Goal: Communication & Community: Participate in discussion

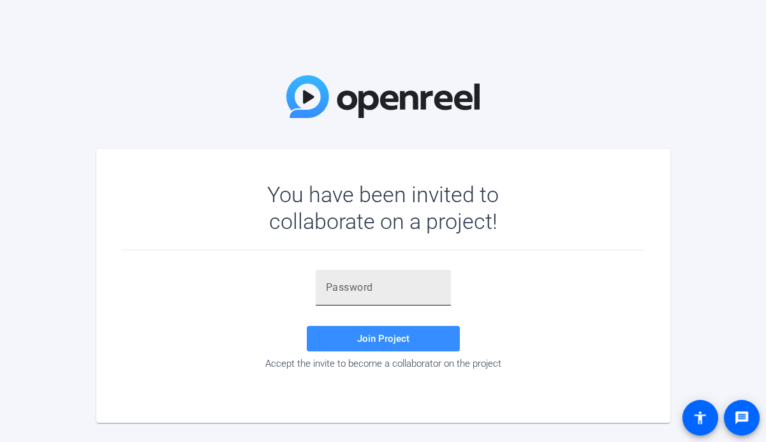
click at [385, 293] on input "text" at bounding box center [383, 287] width 115 height 15
paste input "DQM'nm"
type input "DQM'nm"
click at [391, 322] on div "DQM'nm Join Project Accept the invite to become a collaborator on the project" at bounding box center [383, 320] width 523 height 100
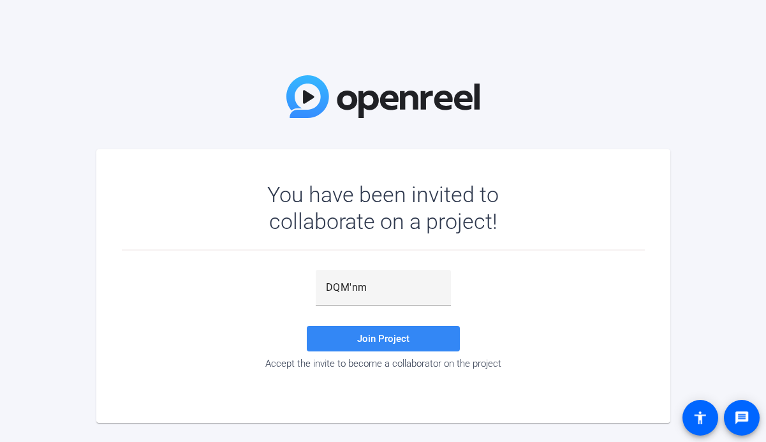
click at [394, 331] on span at bounding box center [383, 338] width 153 height 31
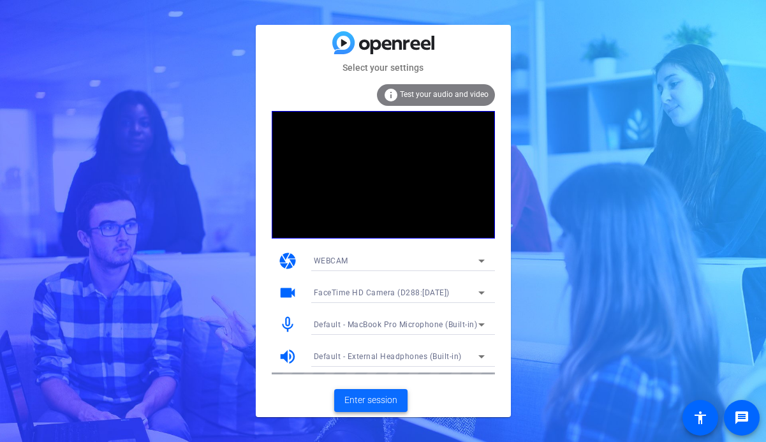
click at [367, 399] on span "Enter session" at bounding box center [370, 400] width 53 height 13
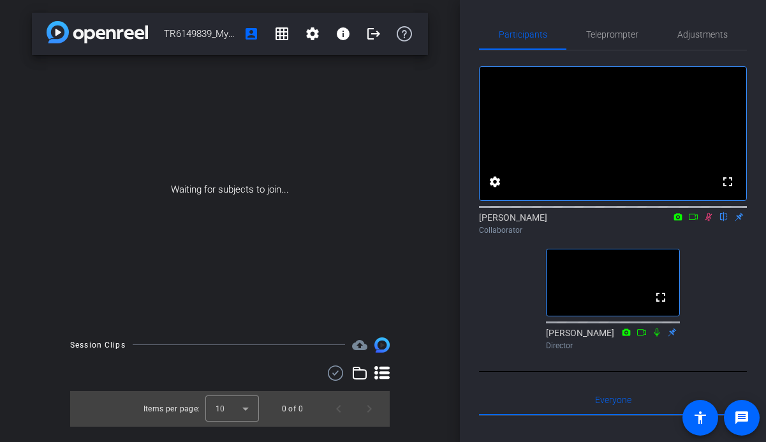
click at [712, 221] on icon at bounding box center [709, 216] width 10 height 9
click at [711, 221] on icon at bounding box center [708, 217] width 7 height 8
click at [711, 221] on icon at bounding box center [709, 216] width 10 height 9
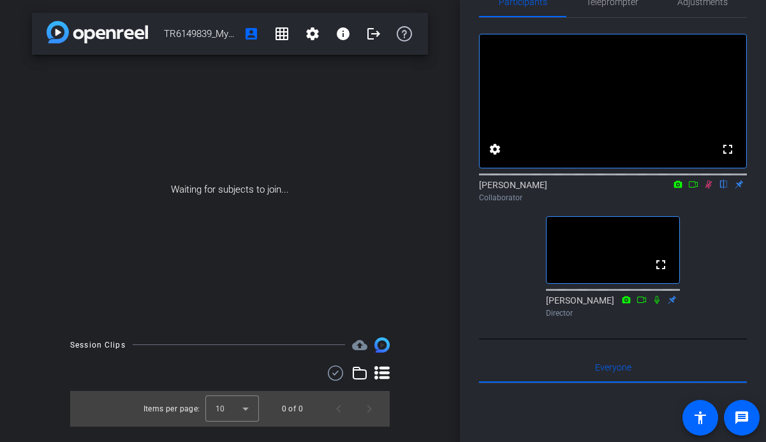
scroll to position [29, 0]
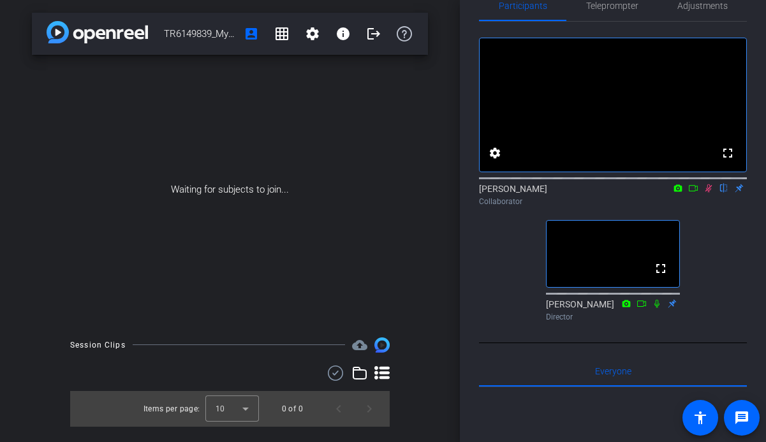
click at [709, 193] on icon at bounding box center [709, 188] width 10 height 9
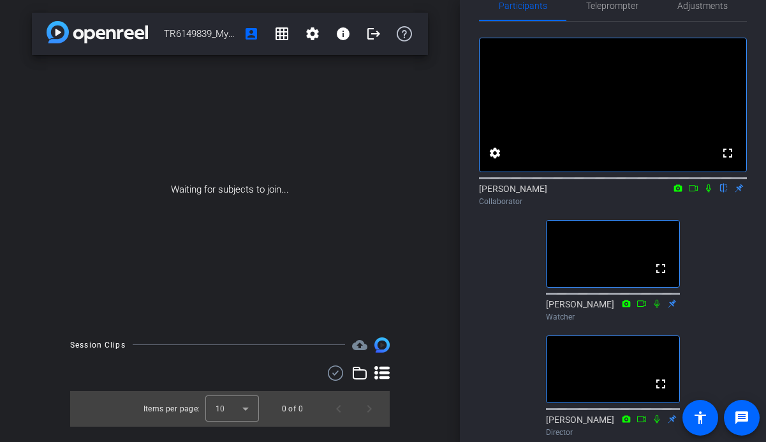
click at [709, 193] on icon at bounding box center [709, 188] width 10 height 9
click at [691, 193] on icon at bounding box center [693, 188] width 10 height 9
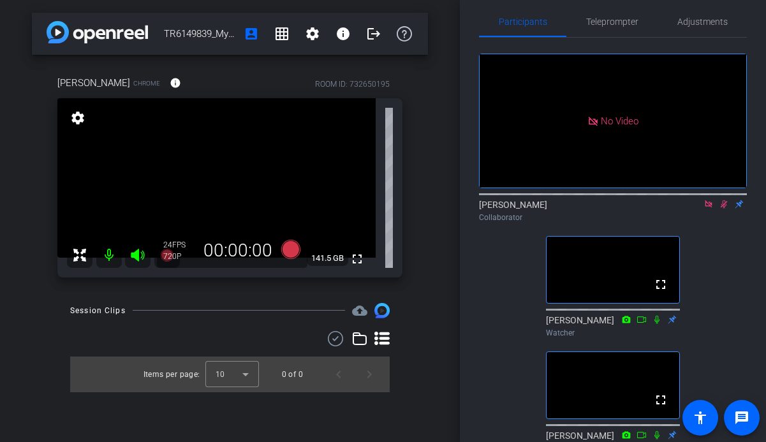
scroll to position [1, 0]
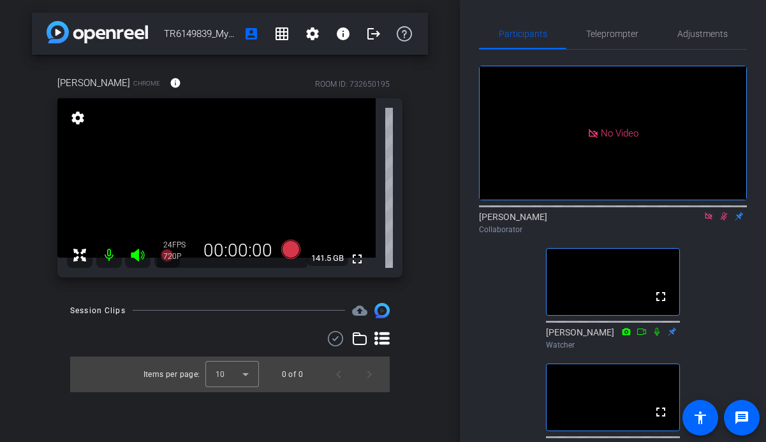
click at [712, 221] on icon at bounding box center [709, 216] width 10 height 9
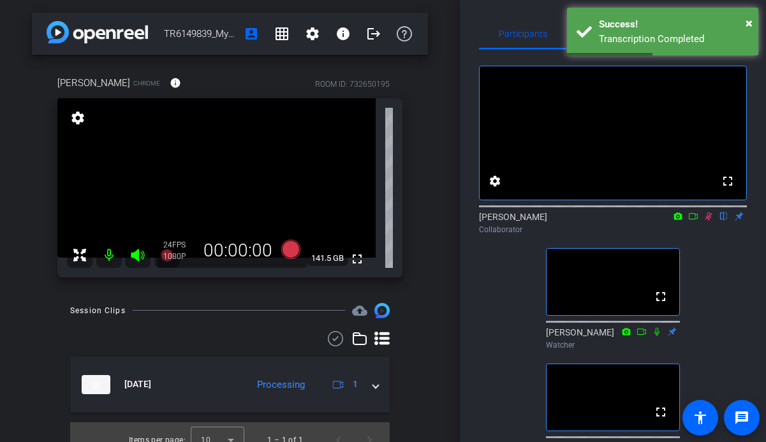
click at [710, 221] on icon at bounding box center [709, 216] width 10 height 9
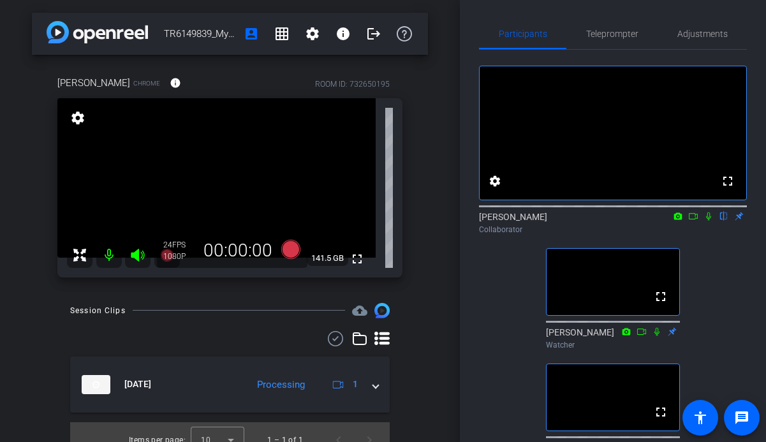
click at [709, 221] on icon at bounding box center [708, 216] width 5 height 8
click at [698, 221] on icon at bounding box center [693, 216] width 10 height 9
click at [711, 219] on icon at bounding box center [708, 215] width 7 height 7
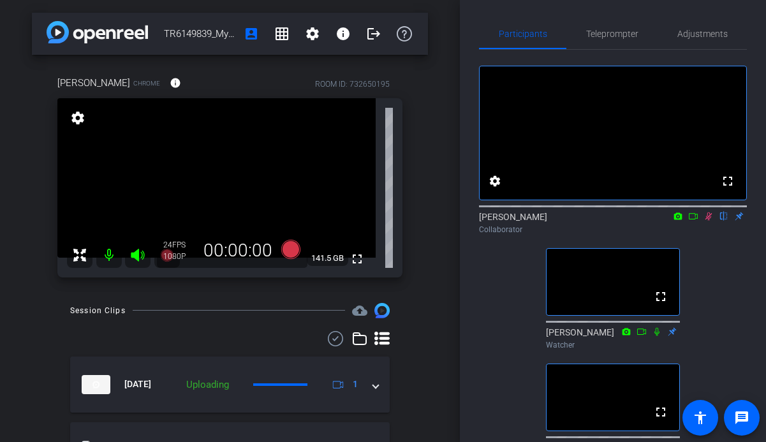
click at [711, 221] on icon at bounding box center [708, 216] width 7 height 8
click at [708, 221] on icon at bounding box center [709, 216] width 10 height 9
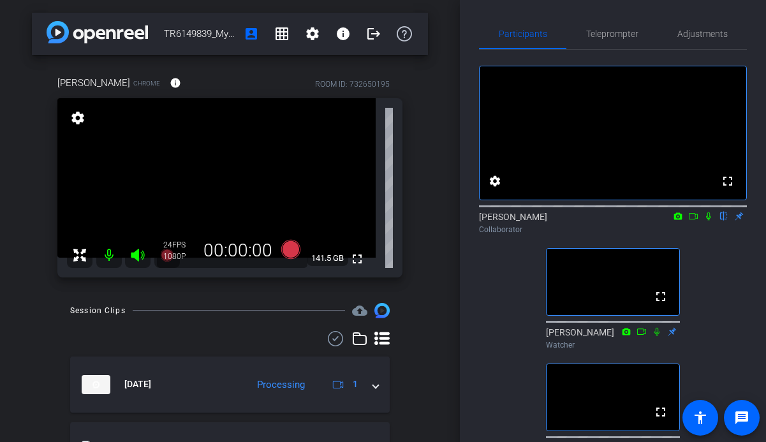
click at [706, 221] on icon at bounding box center [709, 216] width 10 height 9
click at [710, 221] on icon at bounding box center [708, 216] width 7 height 8
click at [710, 221] on icon at bounding box center [709, 216] width 10 height 9
click at [709, 221] on icon at bounding box center [709, 216] width 10 height 9
click at [709, 221] on icon at bounding box center [708, 216] width 5 height 8
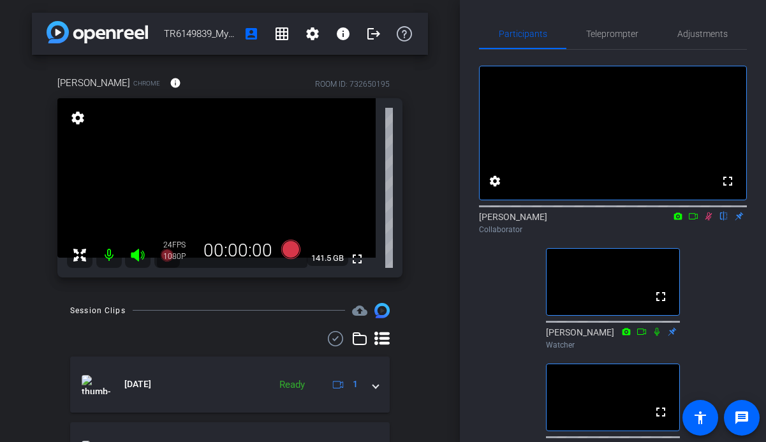
click at [709, 221] on icon at bounding box center [709, 216] width 10 height 9
click at [710, 221] on icon at bounding box center [709, 216] width 10 height 9
click at [704, 221] on icon at bounding box center [709, 216] width 10 height 9
click at [709, 221] on icon at bounding box center [709, 216] width 10 height 9
click at [709, 221] on icon at bounding box center [708, 216] width 7 height 8
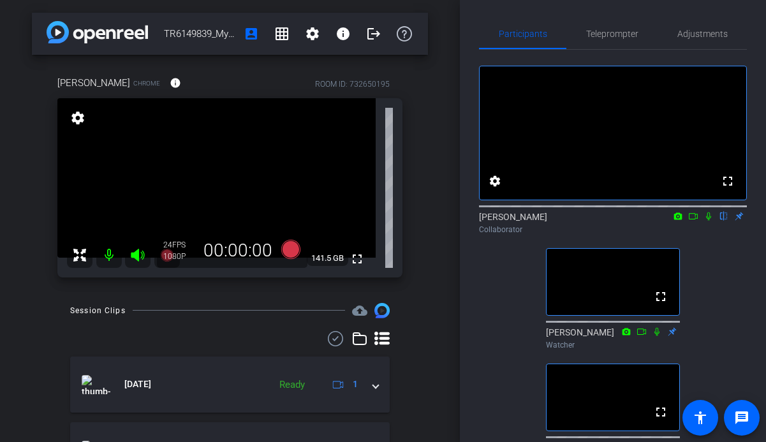
click at [708, 221] on icon at bounding box center [708, 216] width 5 height 8
click at [697, 221] on icon at bounding box center [693, 216] width 10 height 9
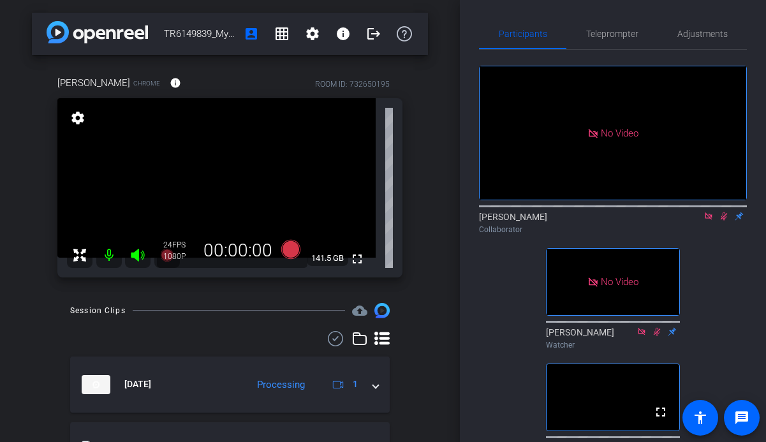
click at [705, 221] on icon at bounding box center [709, 216] width 10 height 9
click at [709, 221] on icon at bounding box center [709, 216] width 10 height 9
click at [710, 221] on icon at bounding box center [708, 216] width 7 height 8
click at [710, 221] on icon at bounding box center [709, 216] width 10 height 9
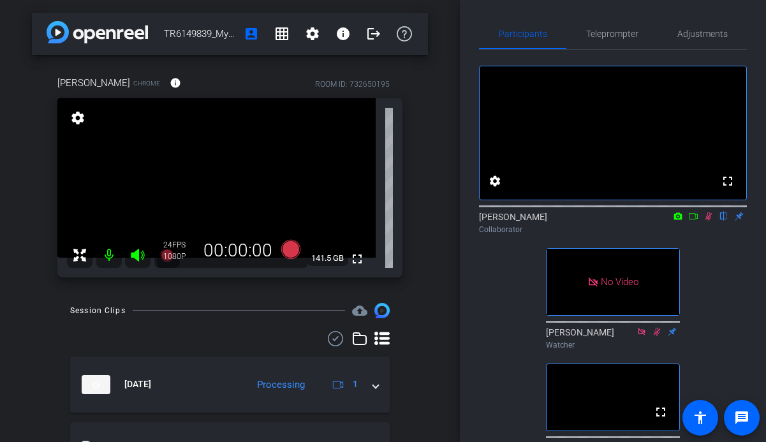
click at [694, 221] on icon at bounding box center [693, 216] width 10 height 9
click at [723, 221] on icon at bounding box center [724, 216] width 10 height 9
click at [711, 221] on icon at bounding box center [709, 216] width 10 height 9
click at [691, 221] on icon at bounding box center [693, 216] width 10 height 9
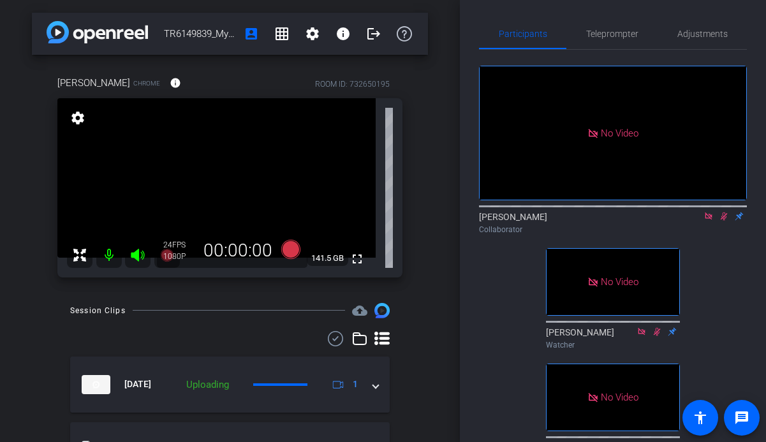
click at [708, 221] on icon at bounding box center [709, 216] width 10 height 9
click at [723, 221] on mat-icon "flip" at bounding box center [723, 215] width 15 height 11
click at [725, 221] on mat-icon "flip" at bounding box center [723, 215] width 15 height 11
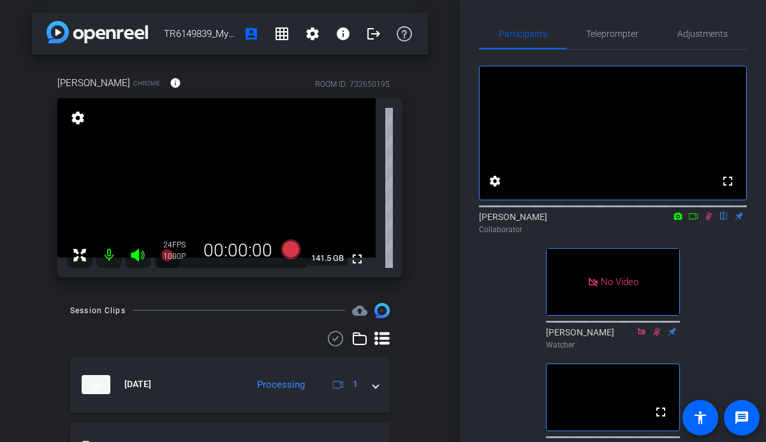
click at [725, 221] on mat-icon "flip" at bounding box center [723, 215] width 15 height 11
click at [713, 221] on icon at bounding box center [709, 216] width 10 height 9
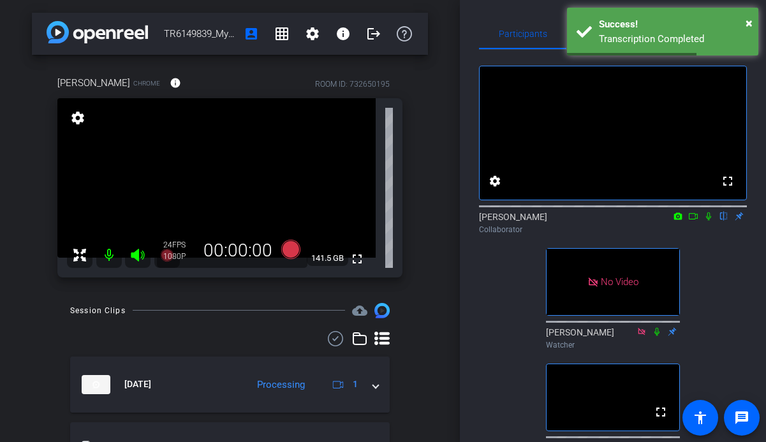
click at [713, 221] on icon at bounding box center [709, 216] width 10 height 9
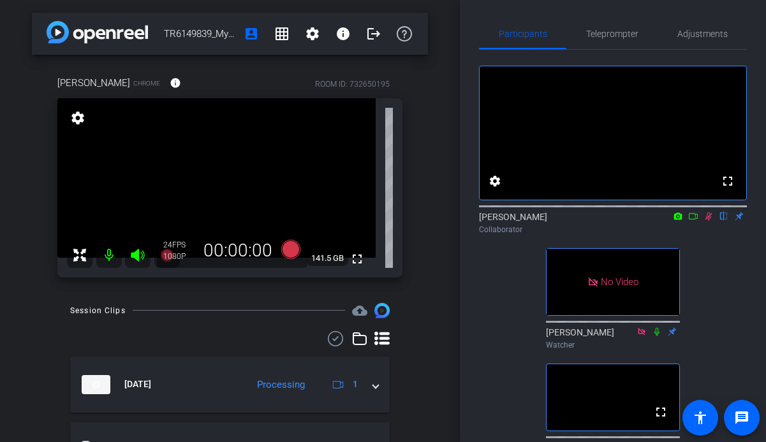
click at [713, 221] on icon at bounding box center [709, 216] width 10 height 9
click at [700, 222] on mat-icon at bounding box center [693, 215] width 15 height 11
click at [728, 221] on icon at bounding box center [724, 216] width 10 height 9
click at [721, 221] on icon at bounding box center [724, 216] width 10 height 9
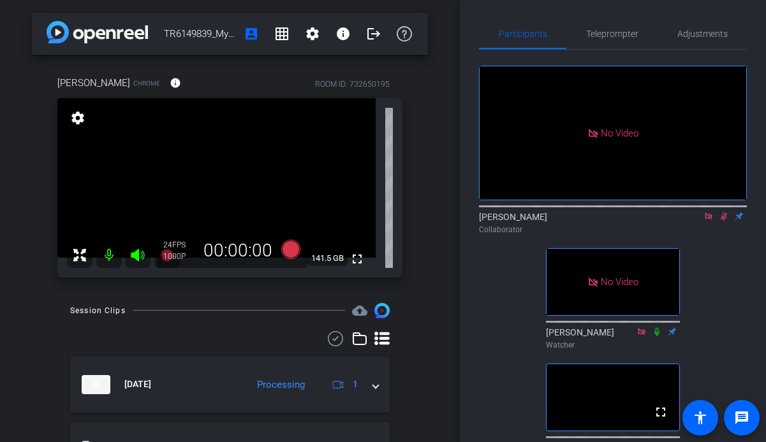
click at [711, 219] on icon at bounding box center [708, 215] width 7 height 7
click at [719, 221] on mat-icon "flip" at bounding box center [723, 215] width 15 height 11
click at [712, 221] on icon at bounding box center [709, 216] width 10 height 9
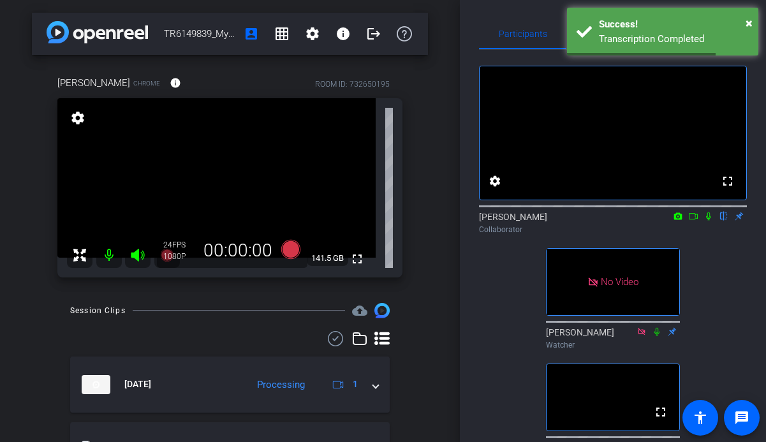
click at [711, 221] on icon at bounding box center [709, 216] width 10 height 9
click at [711, 221] on icon at bounding box center [708, 216] width 7 height 8
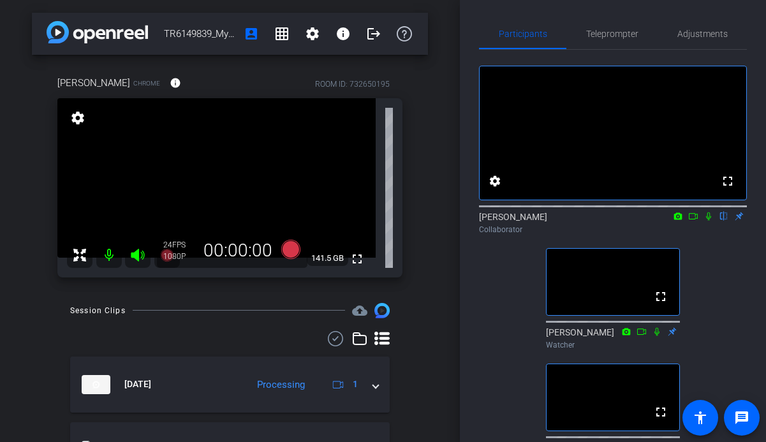
click at [708, 221] on icon at bounding box center [709, 216] width 10 height 9
click at [707, 221] on icon at bounding box center [709, 216] width 10 height 9
click at [697, 221] on icon at bounding box center [693, 216] width 10 height 9
click at [722, 221] on icon at bounding box center [724, 216] width 10 height 9
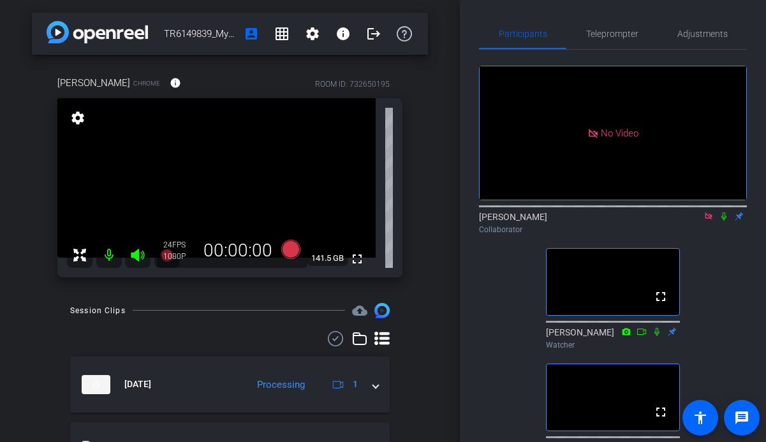
click at [706, 221] on icon at bounding box center [709, 216] width 10 height 9
click at [708, 221] on icon at bounding box center [709, 216] width 10 height 9
click at [709, 221] on icon at bounding box center [709, 216] width 10 height 9
click at [709, 210] on div at bounding box center [613, 205] width 268 height 10
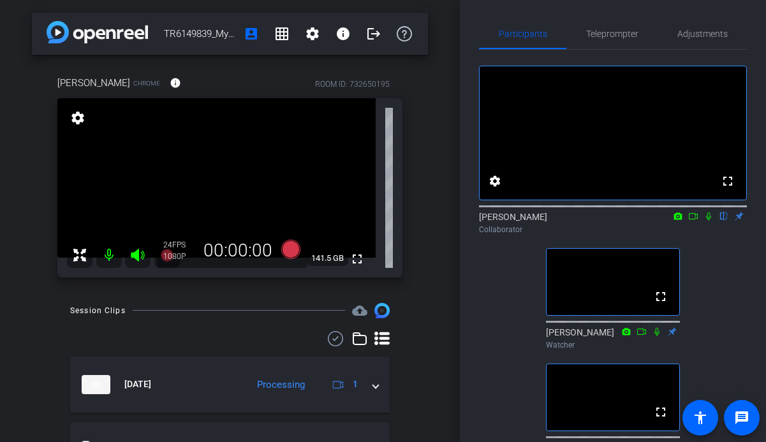
click at [709, 221] on icon at bounding box center [708, 216] width 5 height 8
click at [709, 221] on icon at bounding box center [709, 216] width 10 height 9
click at [708, 221] on icon at bounding box center [709, 216] width 10 height 9
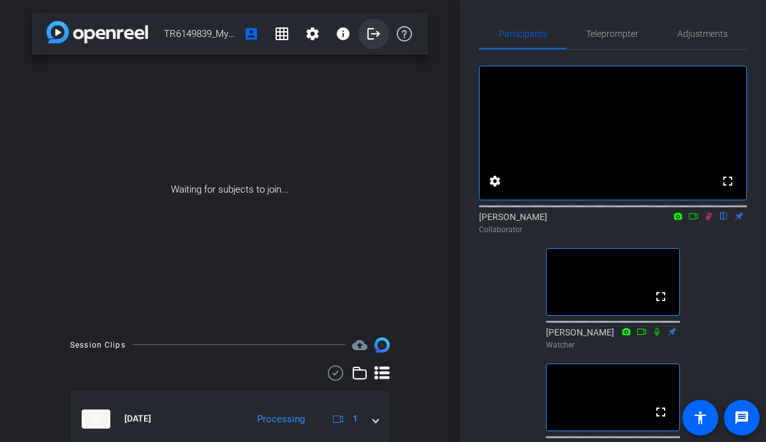
click at [369, 34] on mat-icon "logout" at bounding box center [373, 33] width 15 height 15
